Goal: Transaction & Acquisition: Purchase product/service

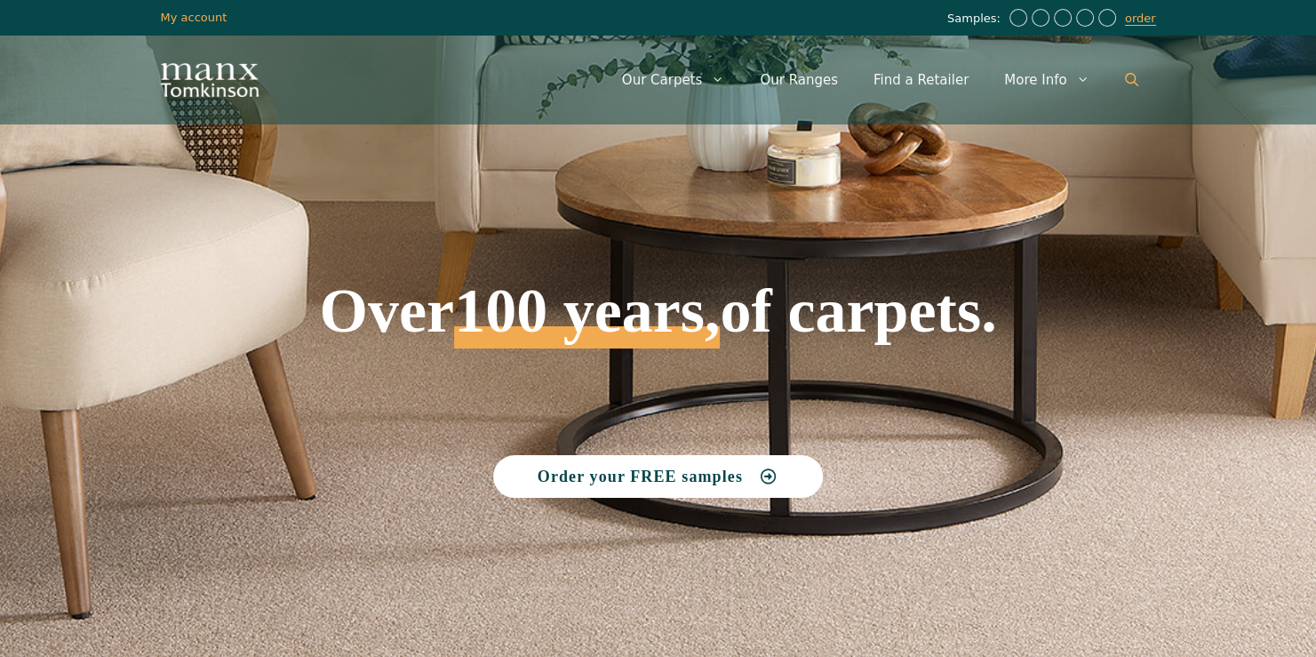
click at [1137, 82] on icon "Open Search Bar" at bounding box center [1131, 79] width 13 height 13
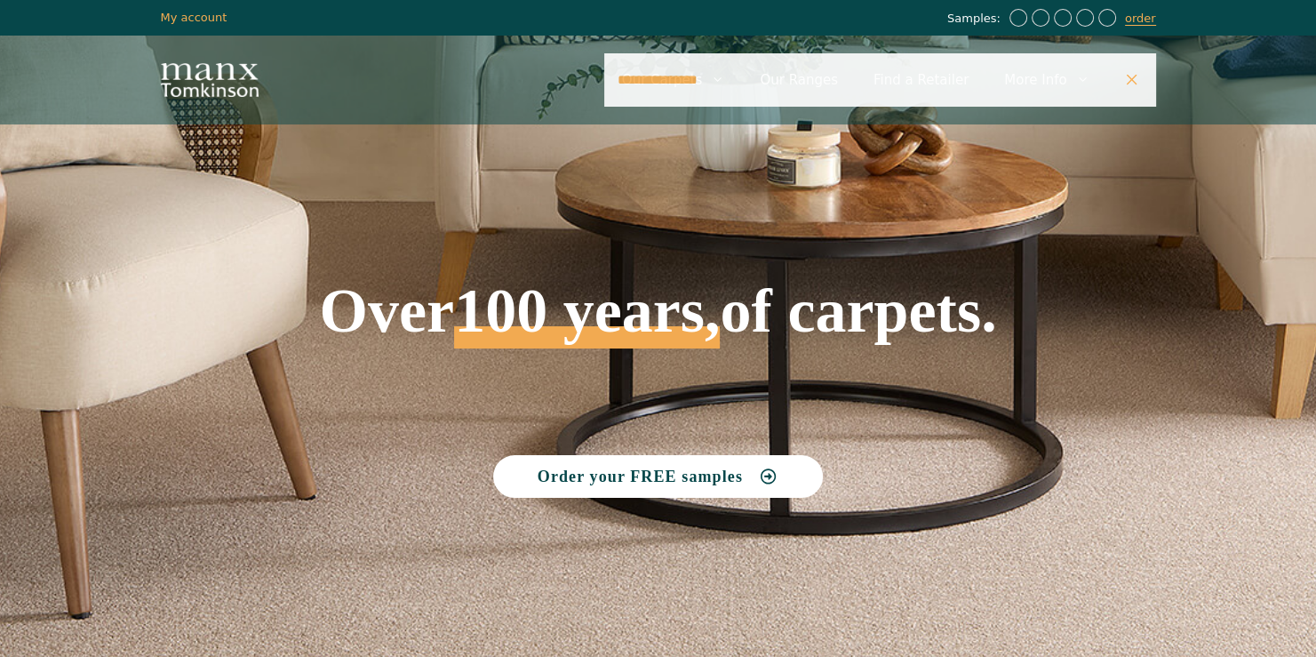
type input "**********"
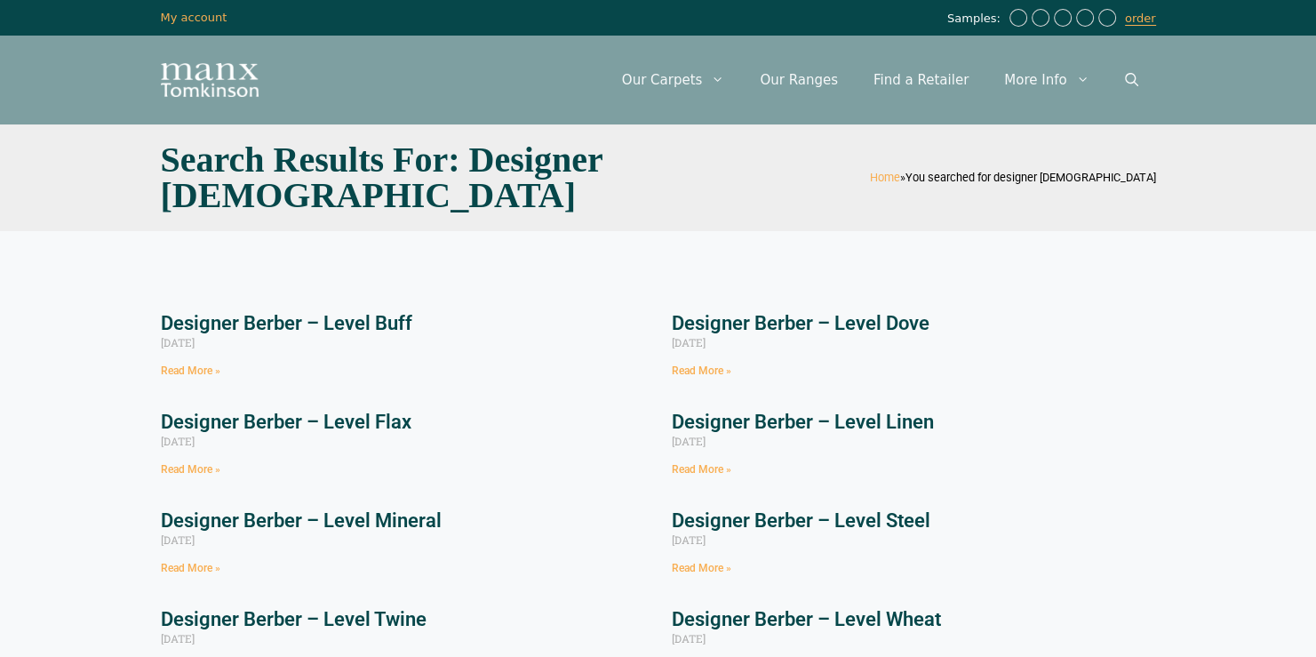
click at [863, 423] on link "Designer Berber – Level Linen" at bounding box center [803, 422] width 262 height 22
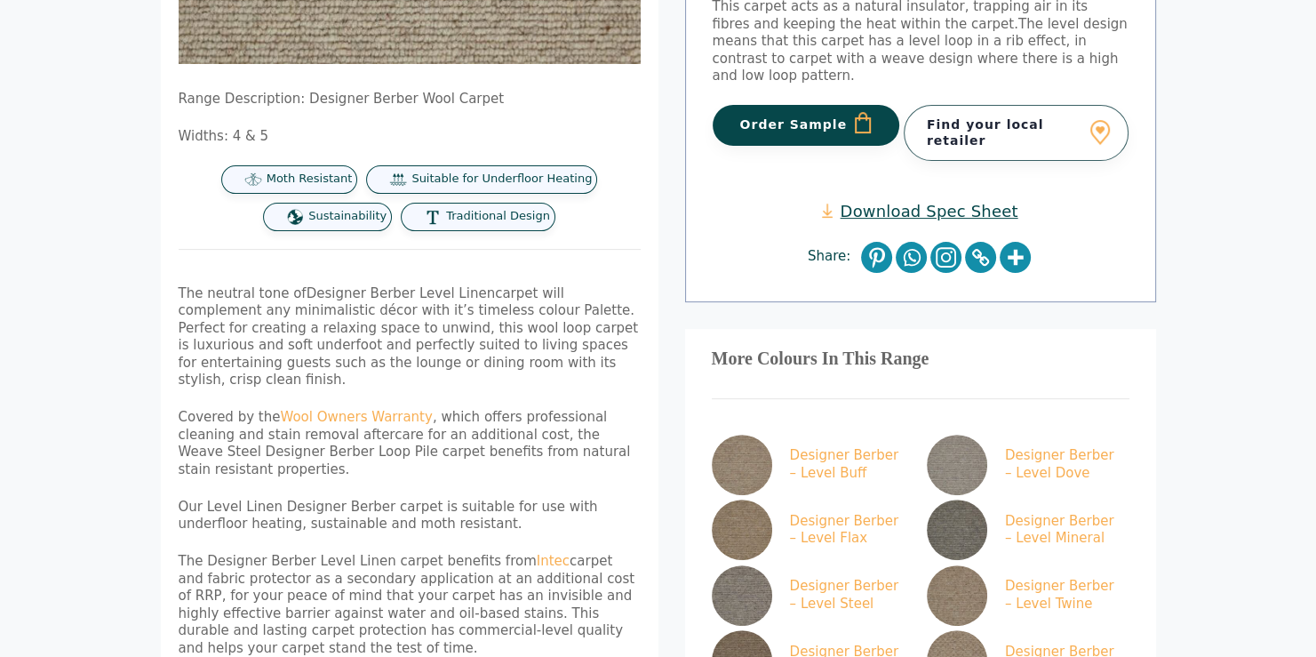
scroll to position [409, 0]
